Goal: Task Accomplishment & Management: Complete application form

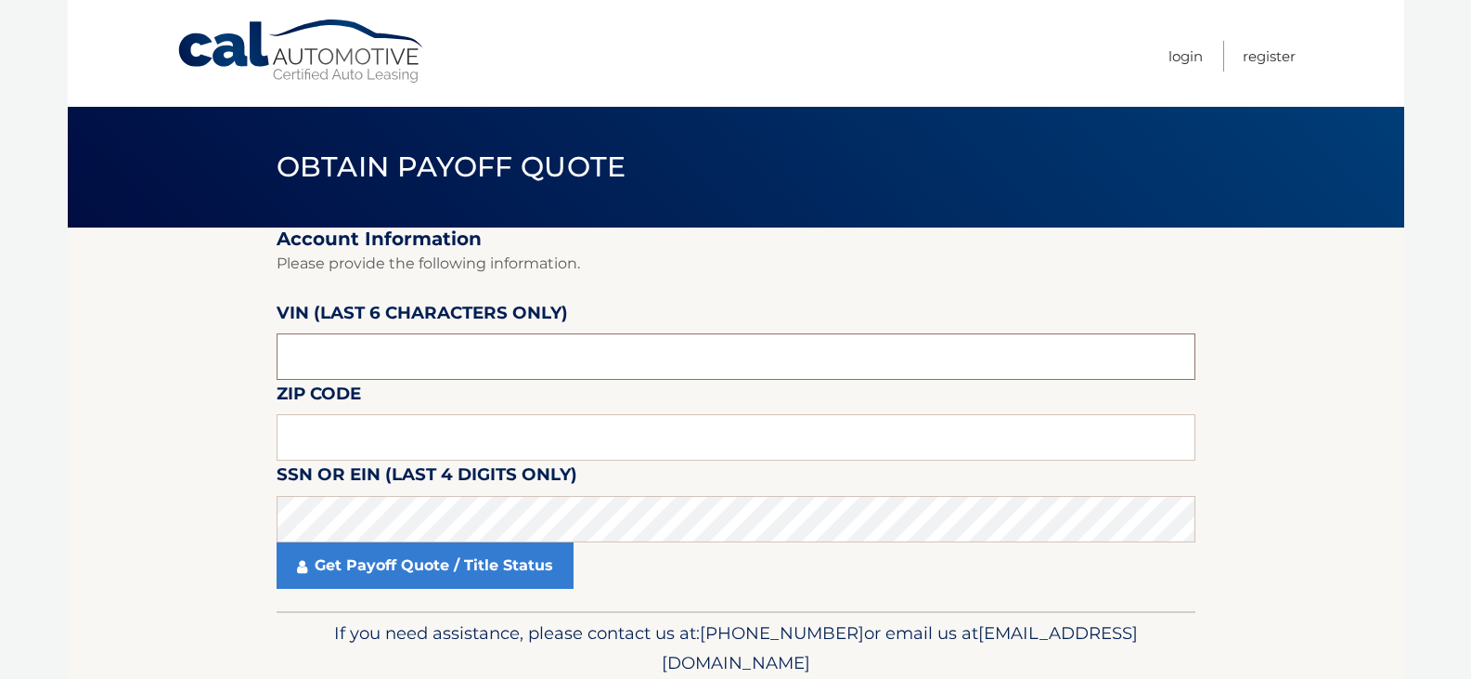
click at [422, 353] on input "text" at bounding box center [736, 356] width 919 height 46
click at [420, 361] on input "text" at bounding box center [736, 356] width 919 height 46
type input "266821"
click at [370, 434] on input "text" at bounding box center [736, 437] width 919 height 46
click at [336, 446] on input "text" at bounding box center [736, 437] width 919 height 46
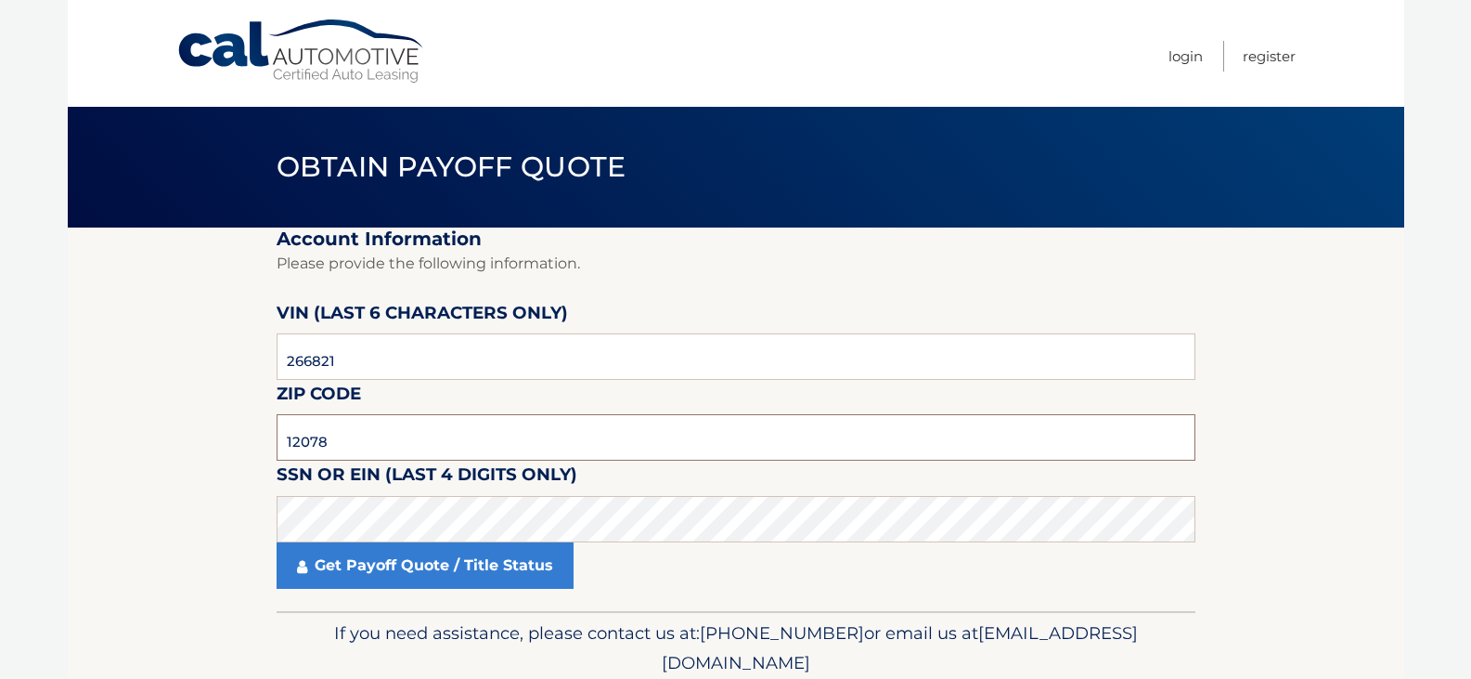
type input "12078"
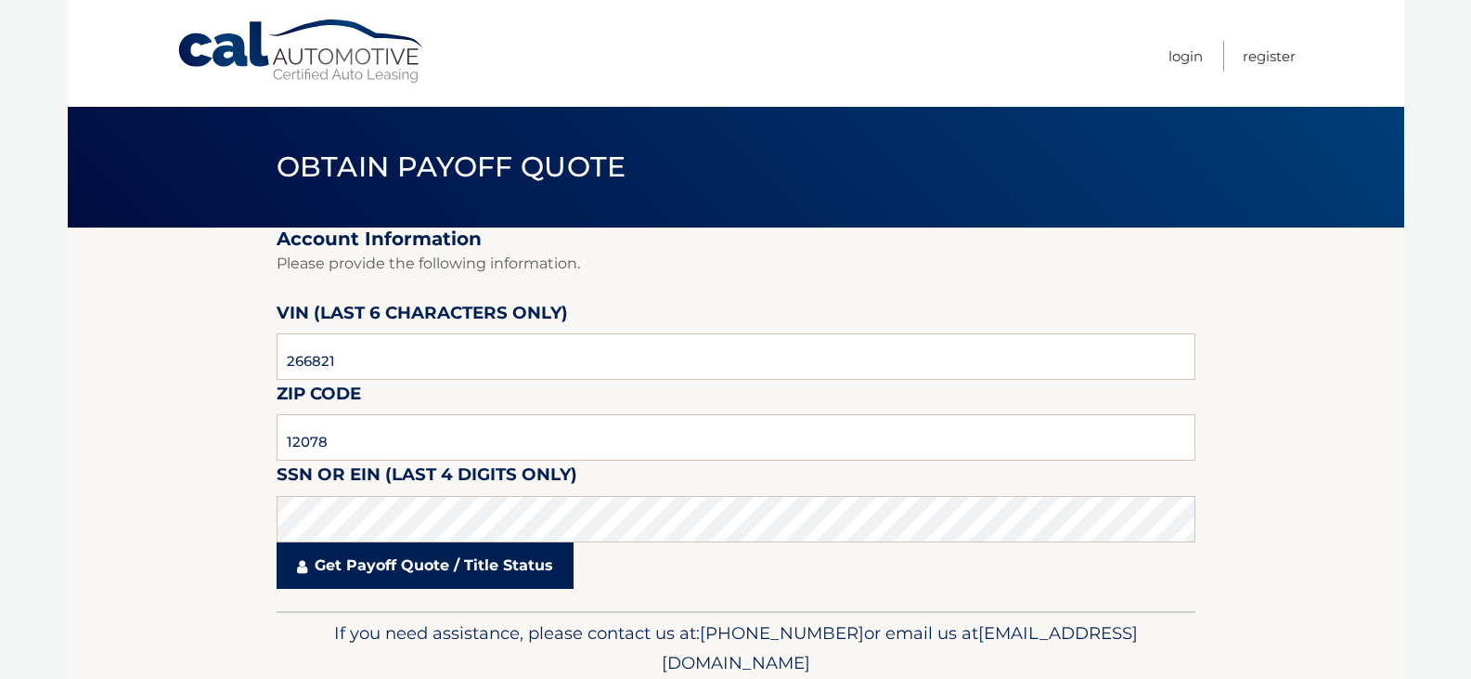
click at [382, 554] on link "Get Payoff Quote / Title Status" at bounding box center [425, 565] width 297 height 46
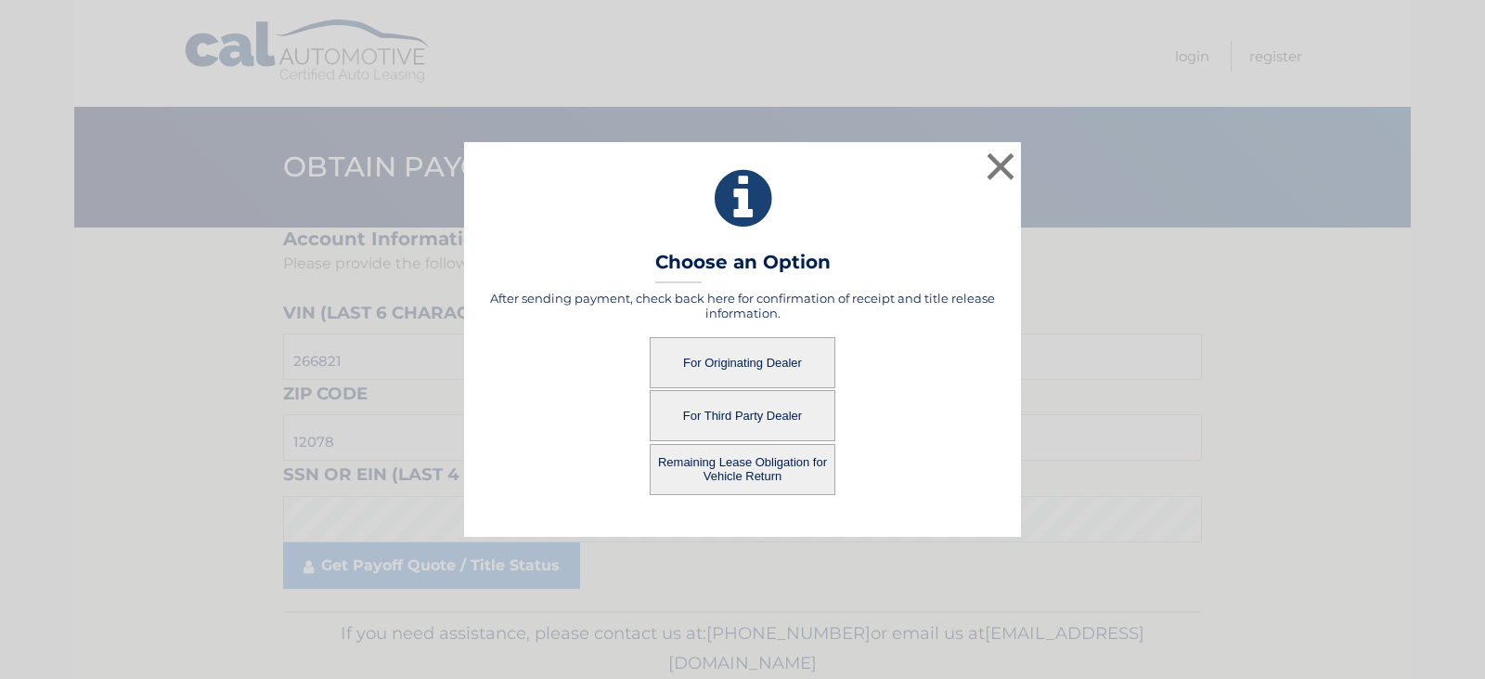
click at [731, 362] on button "For Originating Dealer" at bounding box center [743, 362] width 186 height 51
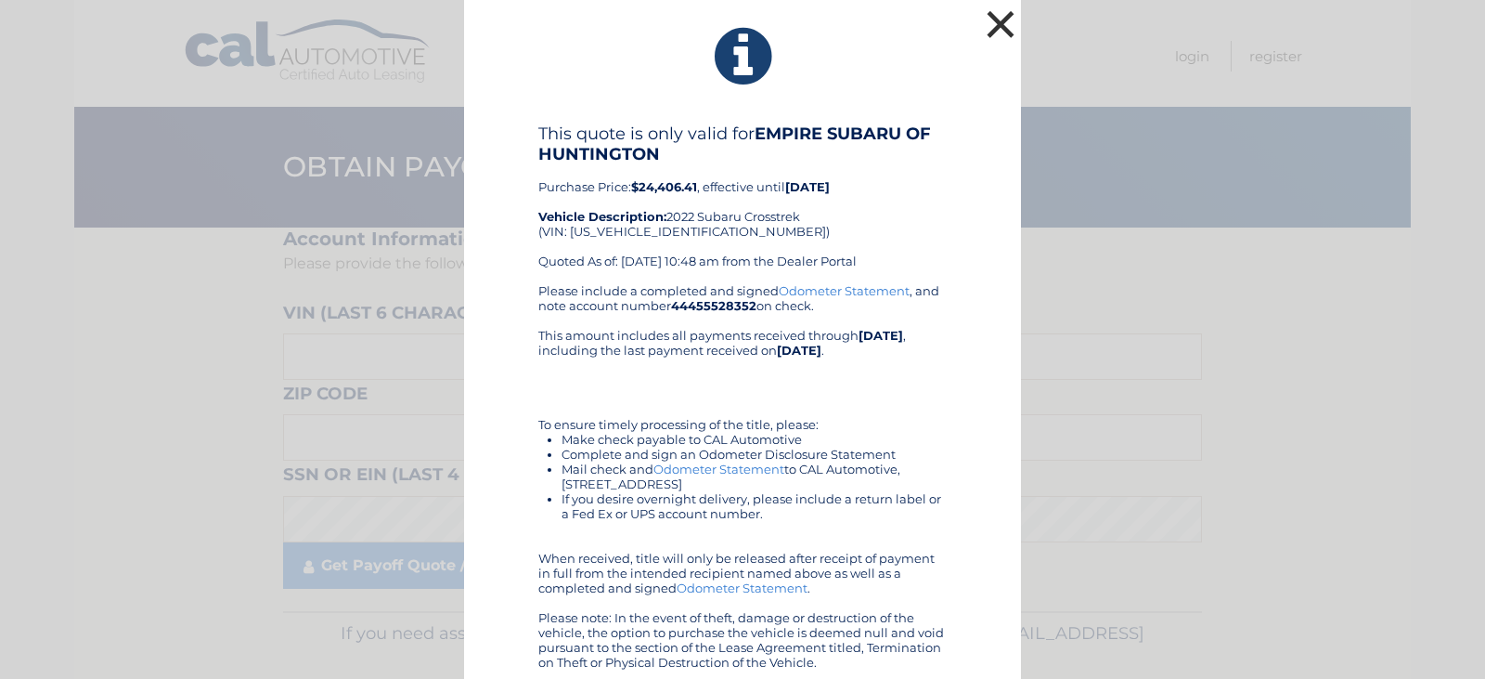
click at [997, 25] on button "×" at bounding box center [1000, 24] width 37 height 37
